Goal: Task Accomplishment & Management: Use online tool/utility

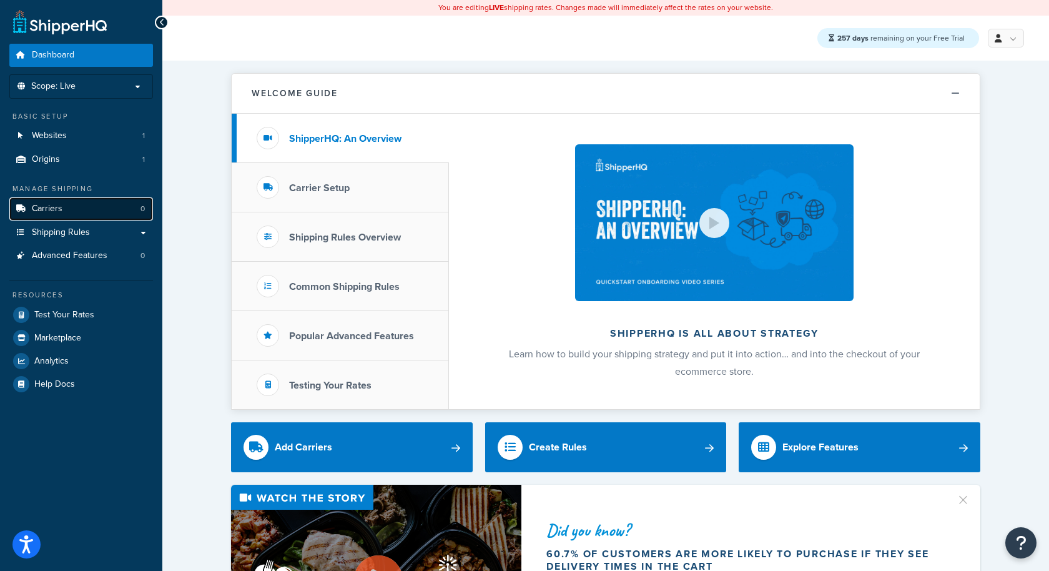
click at [118, 216] on link "Carriers 0" at bounding box center [81, 208] width 144 height 23
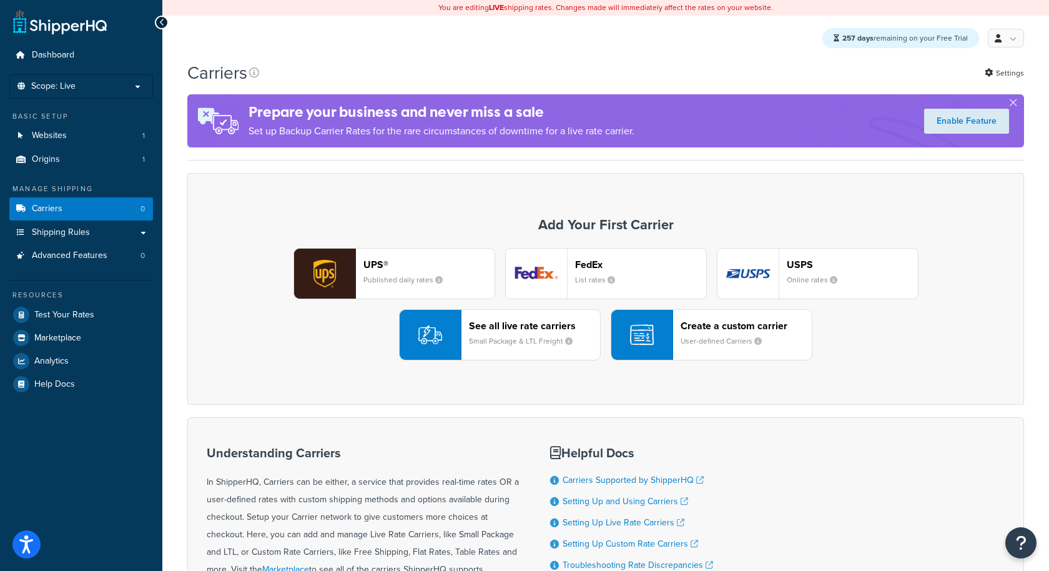
click at [511, 343] on small "Small Package & LTL Freight" at bounding box center [526, 340] width 114 height 11
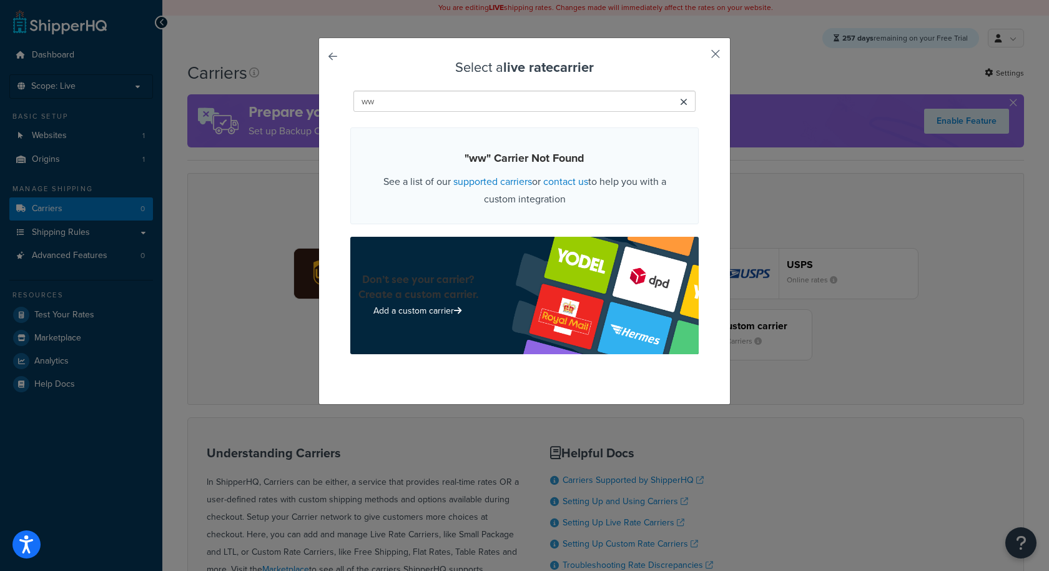
type input "ww"
click at [699, 57] on button "button" at bounding box center [697, 58] width 3 height 3
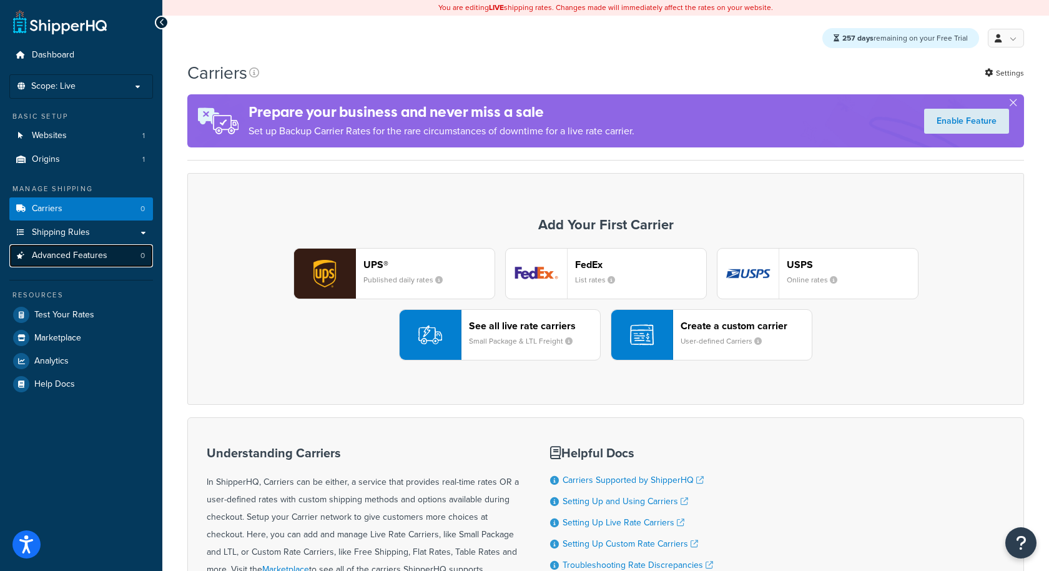
click at [126, 252] on link "Advanced Features 0" at bounding box center [81, 255] width 144 height 23
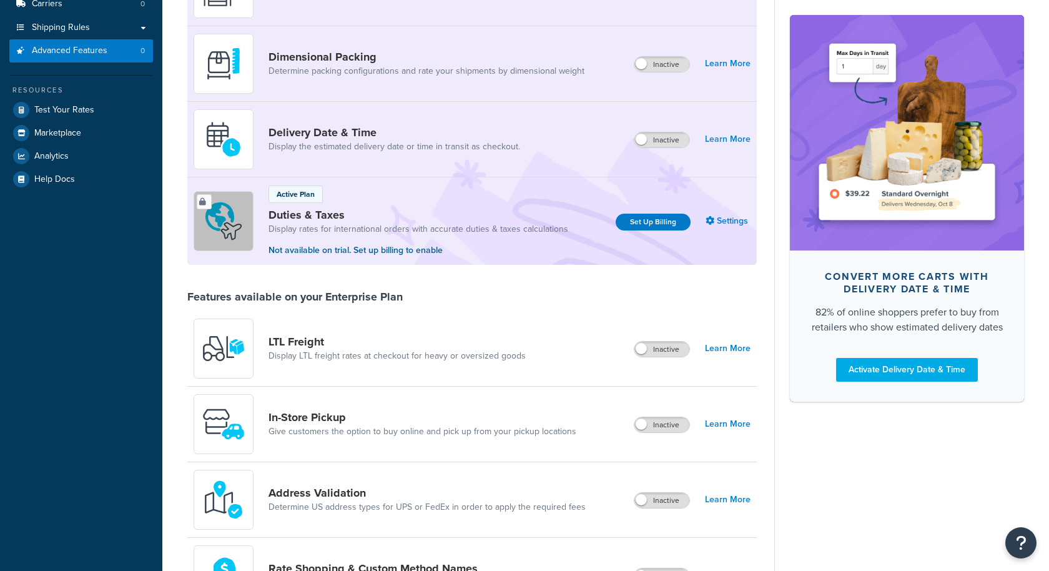
scroll to position [325, 0]
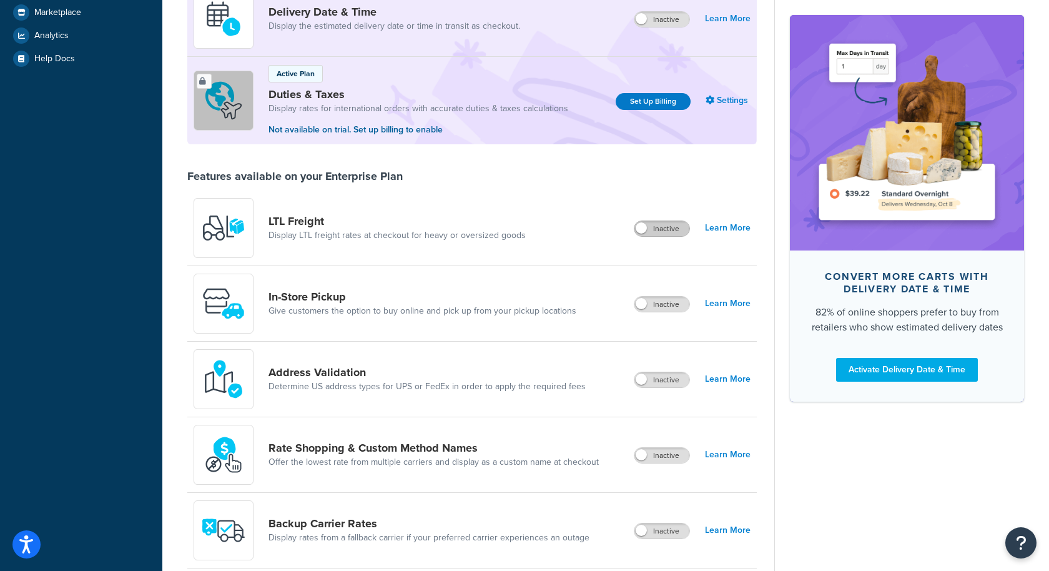
click at [666, 229] on label "Inactive" at bounding box center [661, 228] width 55 height 15
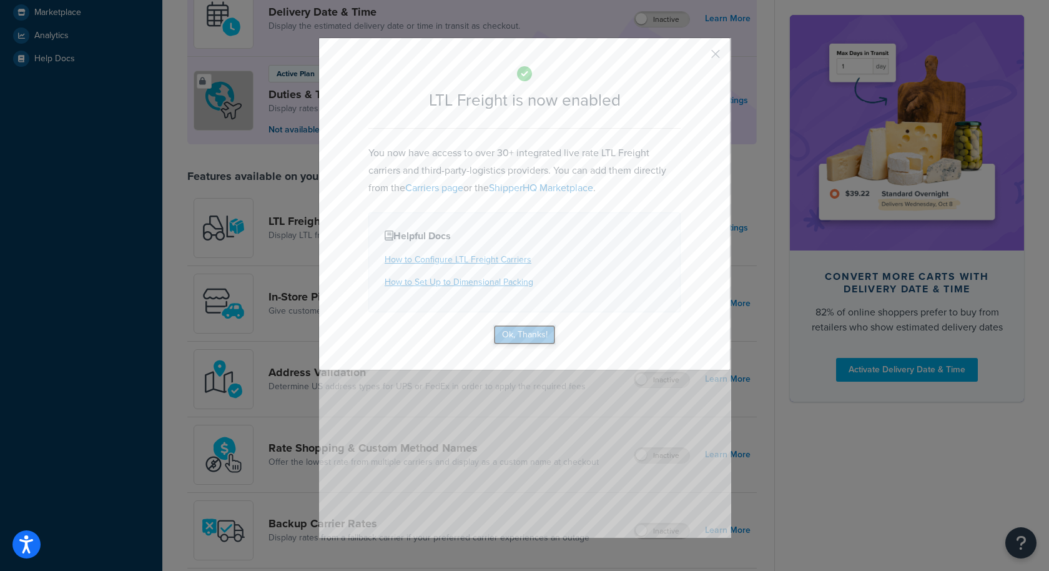
click at [529, 334] on button "Ok, Thanks!" at bounding box center [524, 335] width 62 height 20
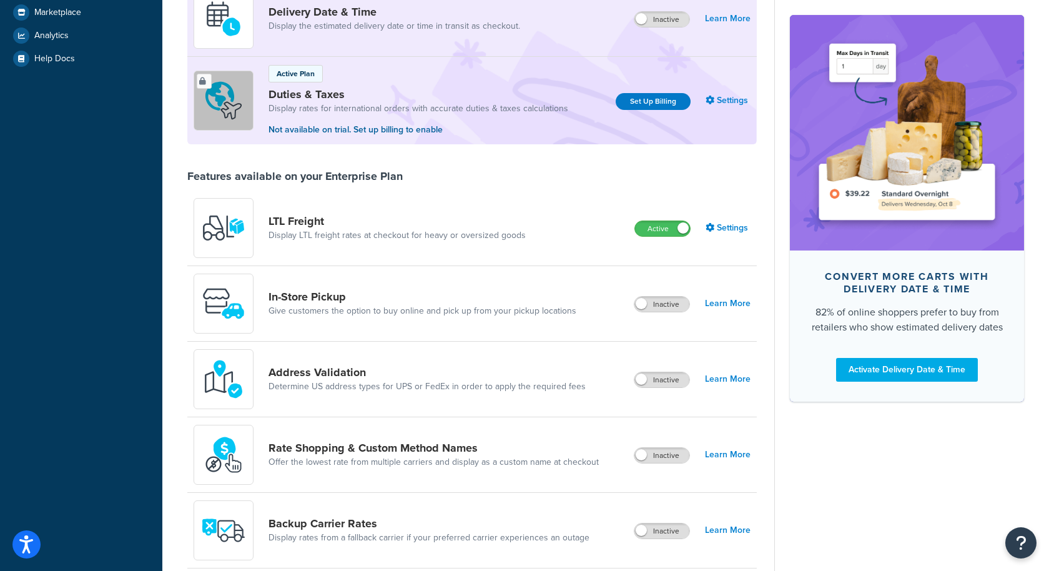
scroll to position [0, 0]
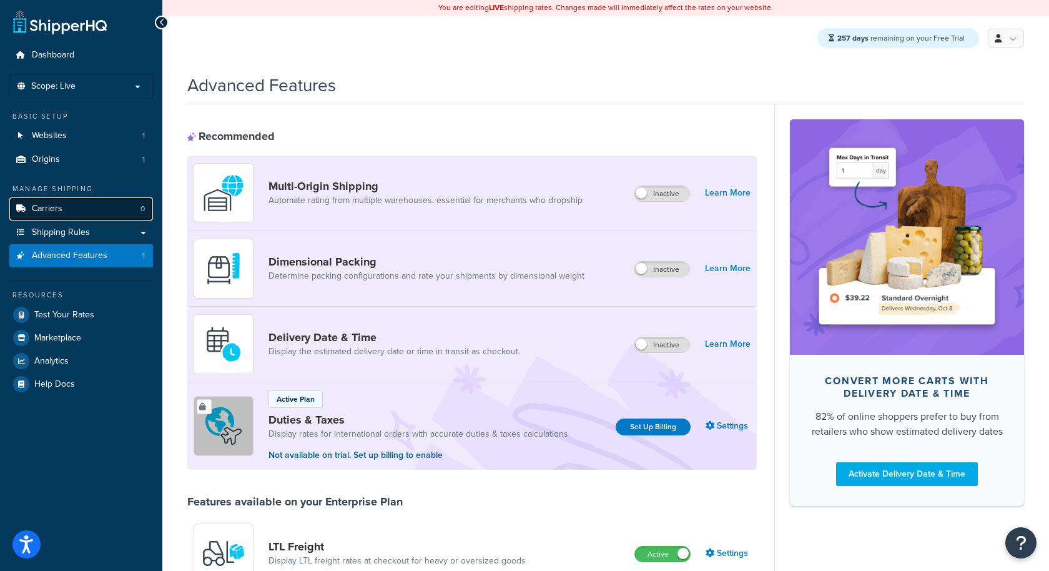
click at [67, 209] on link "Carriers 0" at bounding box center [81, 208] width 144 height 23
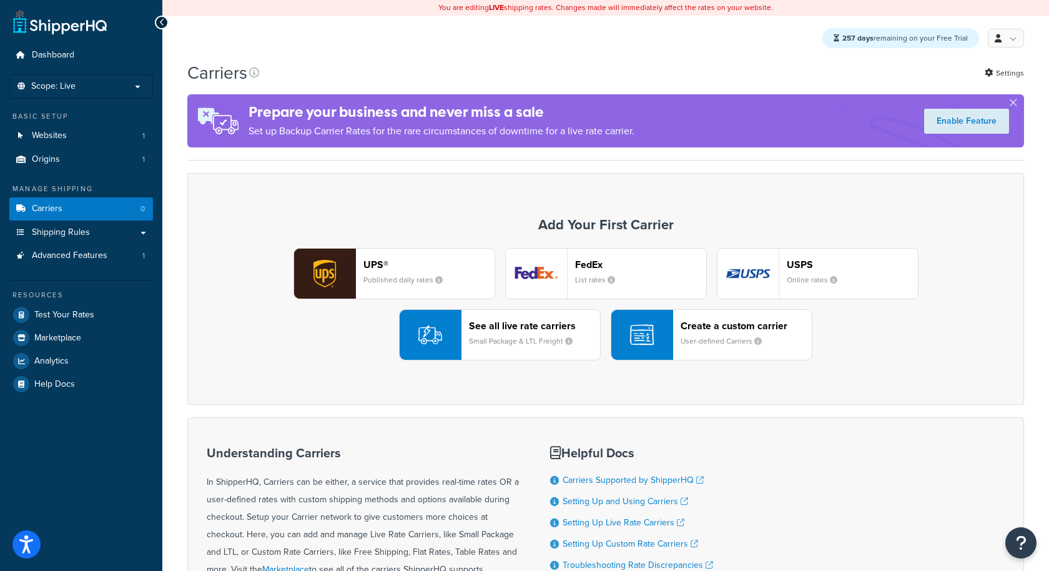
click at [546, 301] on div "UPS® Published daily rates FedEx List rates USPS Online rates See all live rate…" at bounding box center [605, 304] width 625 height 112
click at [524, 347] on div "See all live rate carriers Small Package & LTL Freight" at bounding box center [534, 335] width 131 height 30
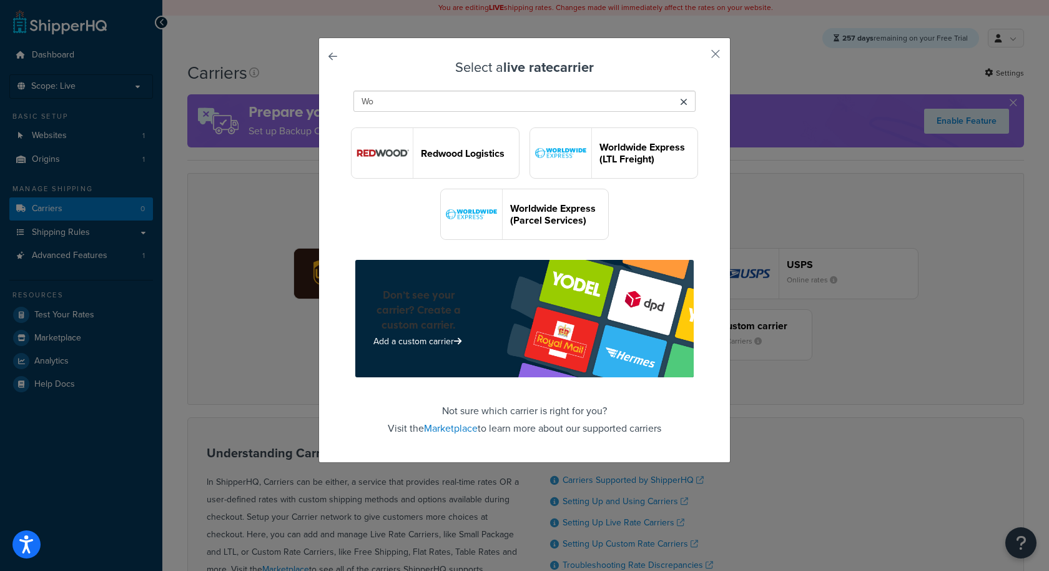
type input "Wo"
click at [604, 152] on header "Worldwide Express (LTL Freight)" at bounding box center [648, 153] width 98 height 24
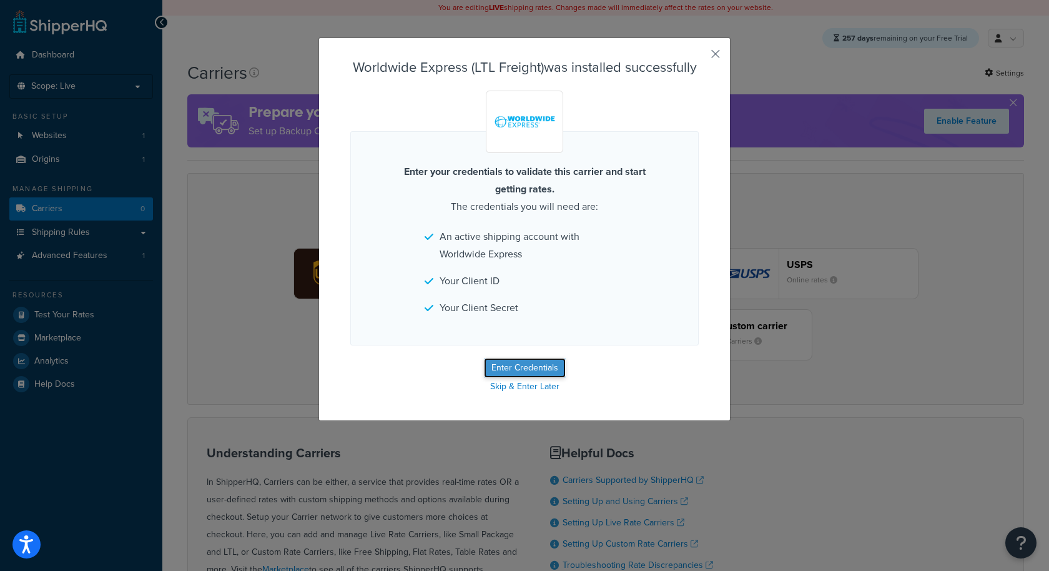
click at [524, 362] on button "Enter Credentials" at bounding box center [525, 368] width 82 height 20
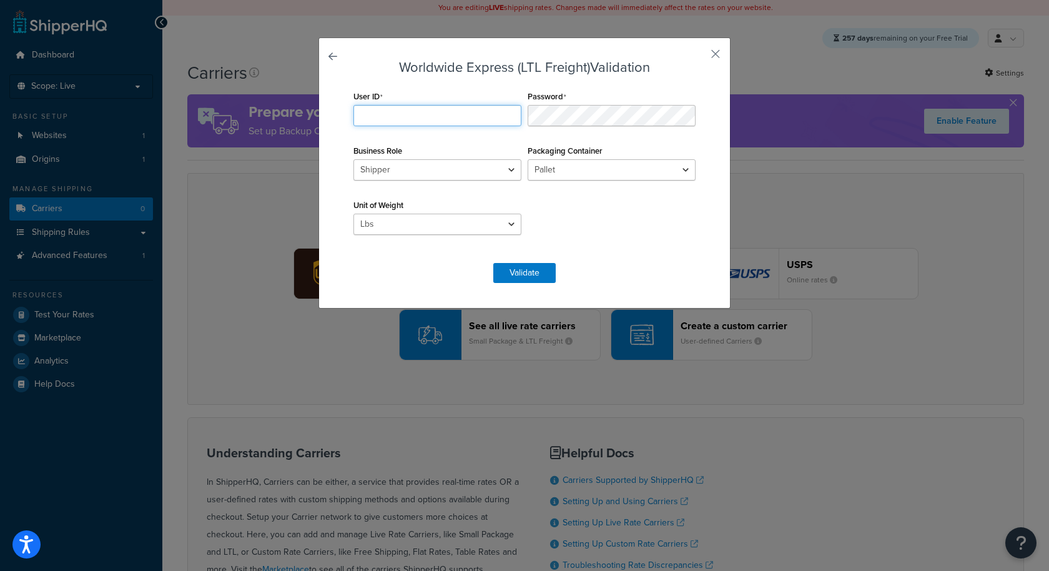
click at [455, 118] on input "User ID" at bounding box center [437, 115] width 168 height 21
paste input "eTctUa5Sr5kiioTUCV78AHzWPXfs9lP2"
type input "eTctUa5Sr5kiioTUCV78AHzWPXfs9lP2"
click at [542, 278] on button "Validate" at bounding box center [524, 273] width 62 height 20
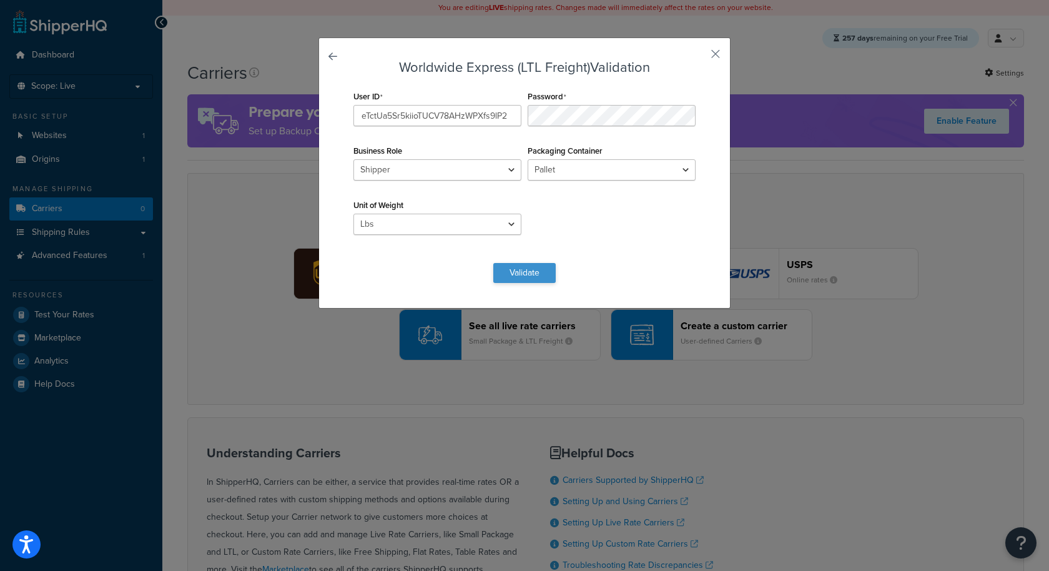
scroll to position [0, 0]
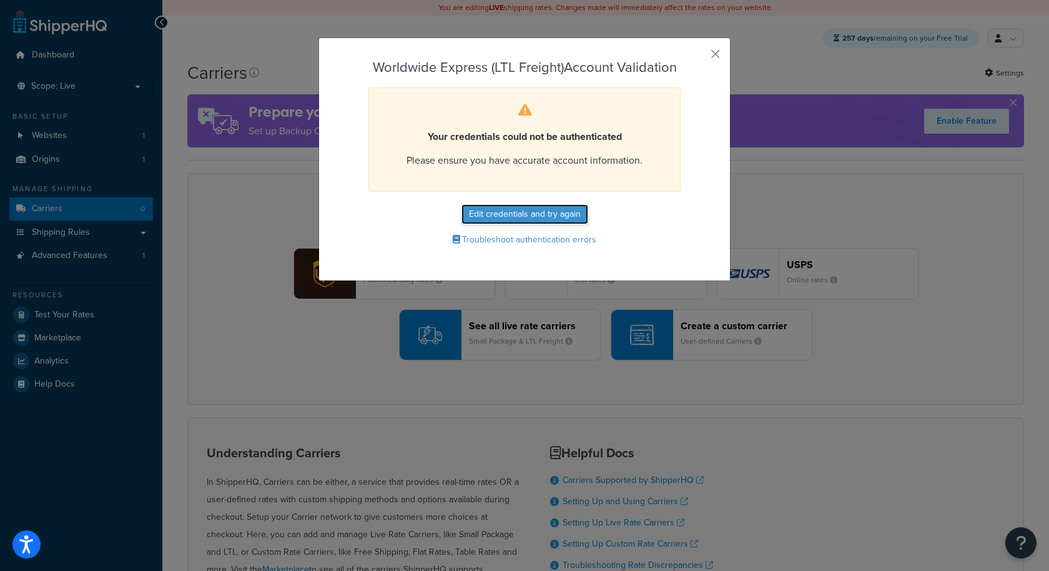
click at [548, 214] on button "Edit credentials and try again" at bounding box center [524, 214] width 127 height 20
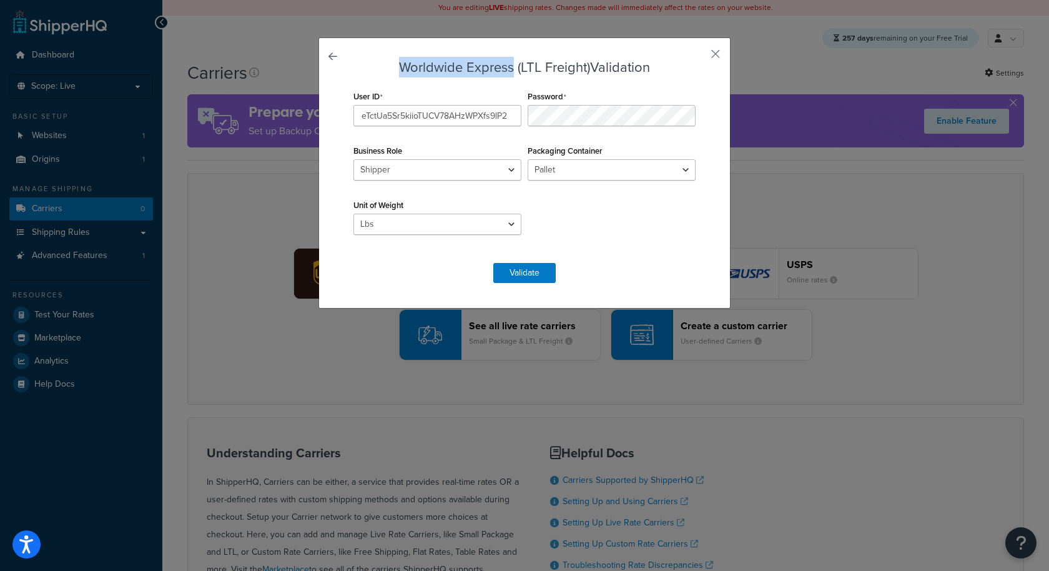
drag, startPoint x: 510, startPoint y: 69, endPoint x: 396, endPoint y: 70, distance: 113.6
click at [396, 70] on h3 "Worldwide Express (LTL Freight) Validation" at bounding box center [524, 67] width 348 height 15
copy h3 "Worldwide Express"
click at [467, 114] on input "eTctUa5Sr5kiioTUCV78AHzWPXfs9lP2" at bounding box center [437, 115] width 168 height 21
paste input "text"
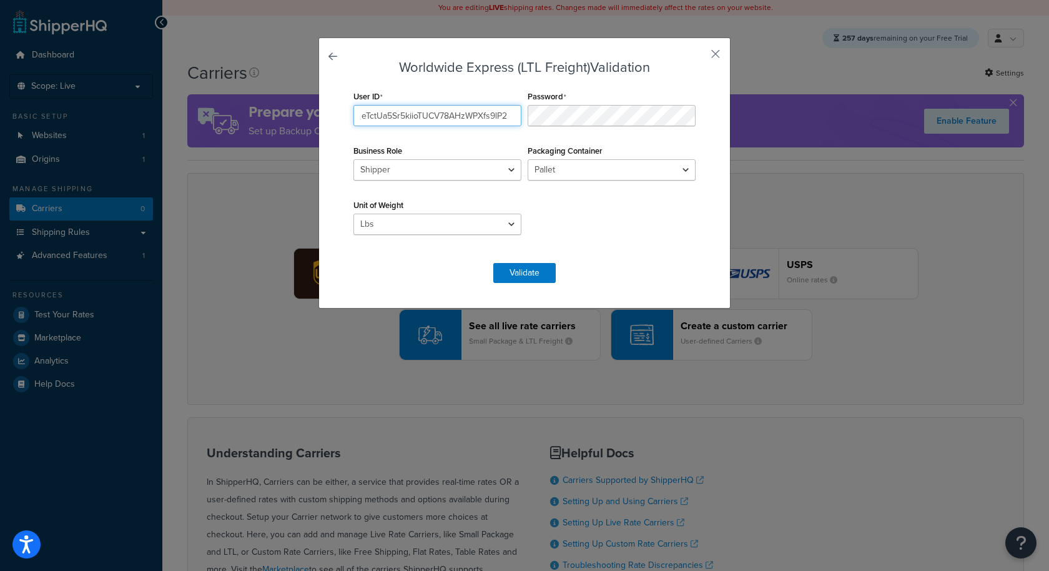
type input "eTctUa5Sr5kiioTUCV78AHzWPXfs9lP2"
click at [533, 273] on button "Validate" at bounding box center [524, 273] width 62 height 20
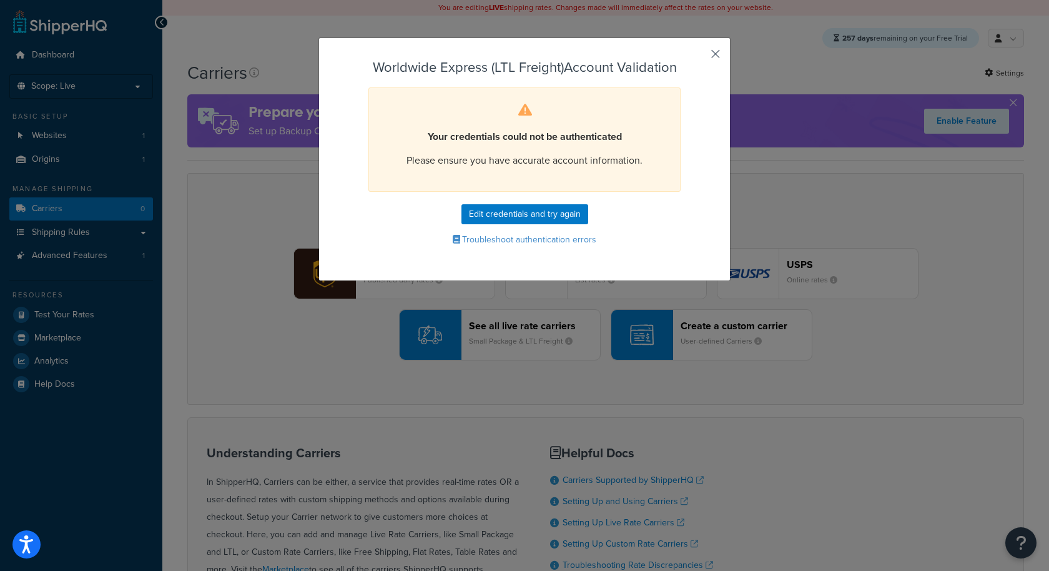
click at [699, 57] on button "button" at bounding box center [697, 58] width 3 height 3
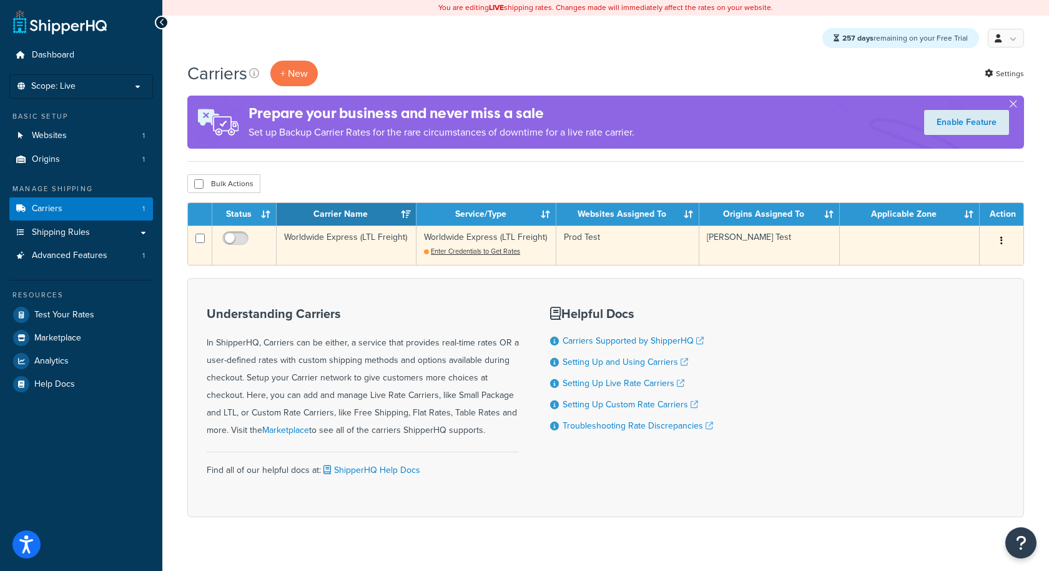
click at [1002, 235] on button "button" at bounding box center [1001, 241] width 17 height 20
click at [944, 303] on link "Duplicate" at bounding box center [951, 292] width 99 height 26
click at [950, 308] on link "Delete" at bounding box center [951, 318] width 99 height 26
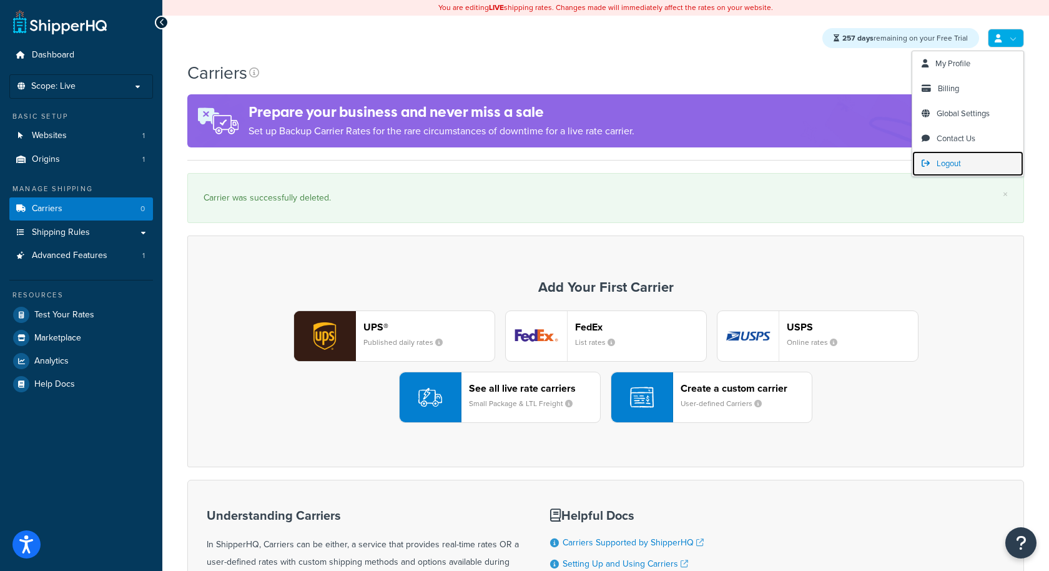
click at [945, 160] on span "Logout" at bounding box center [949, 163] width 24 height 12
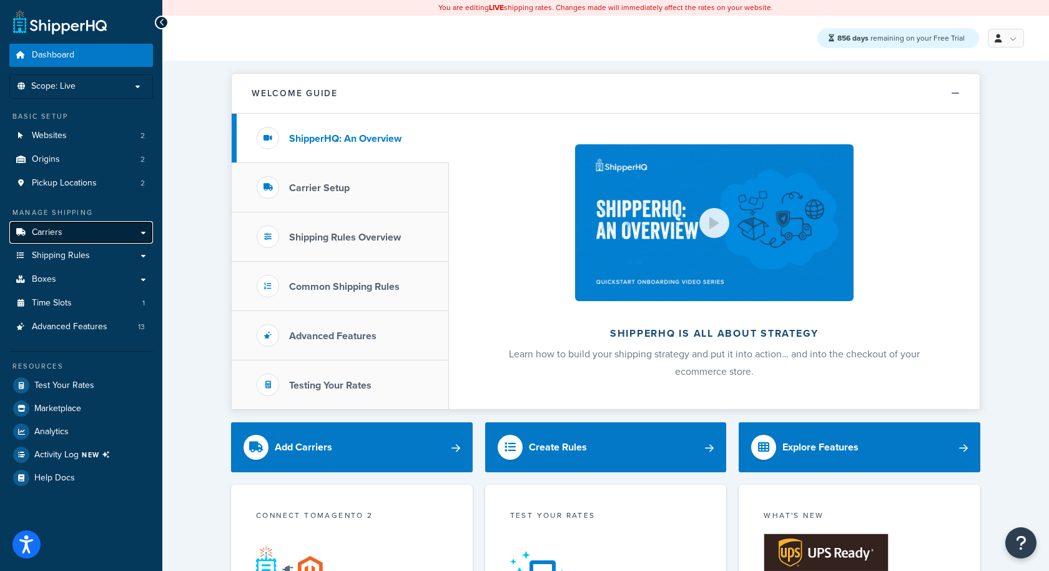
click at [49, 221] on link "Carriers" at bounding box center [81, 232] width 144 height 23
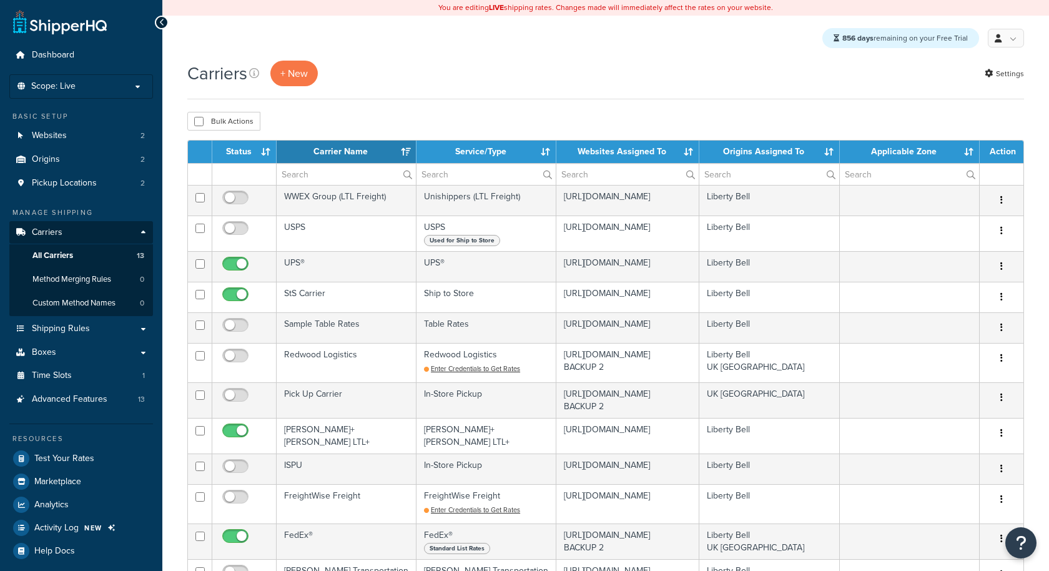
select select "15"
